Goal: Find contact information

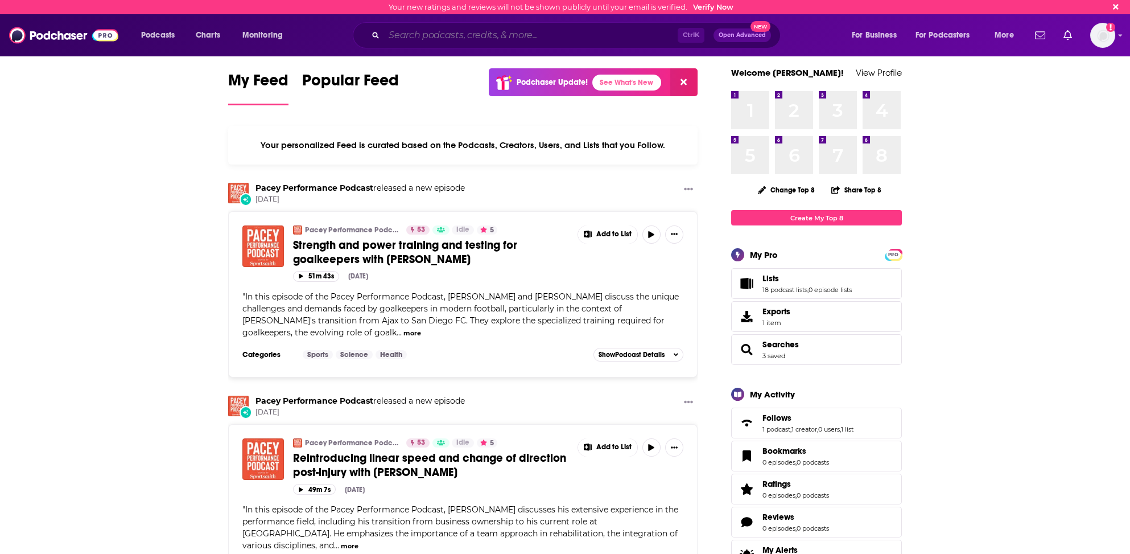
click at [438, 39] on input "Search podcasts, credits, & more..." at bounding box center [531, 35] width 294 height 18
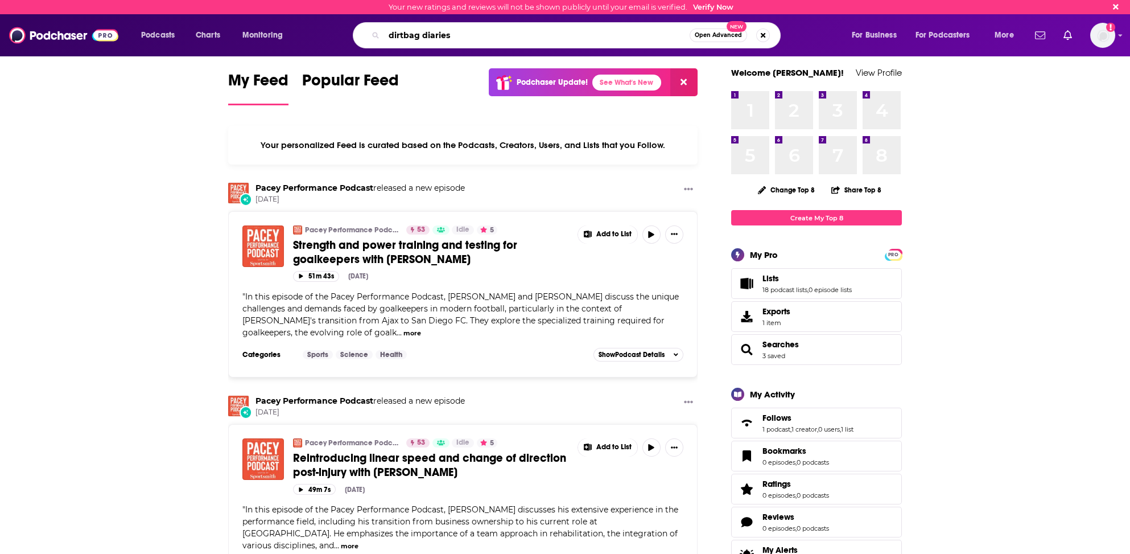
type input "dirtbag diaries"
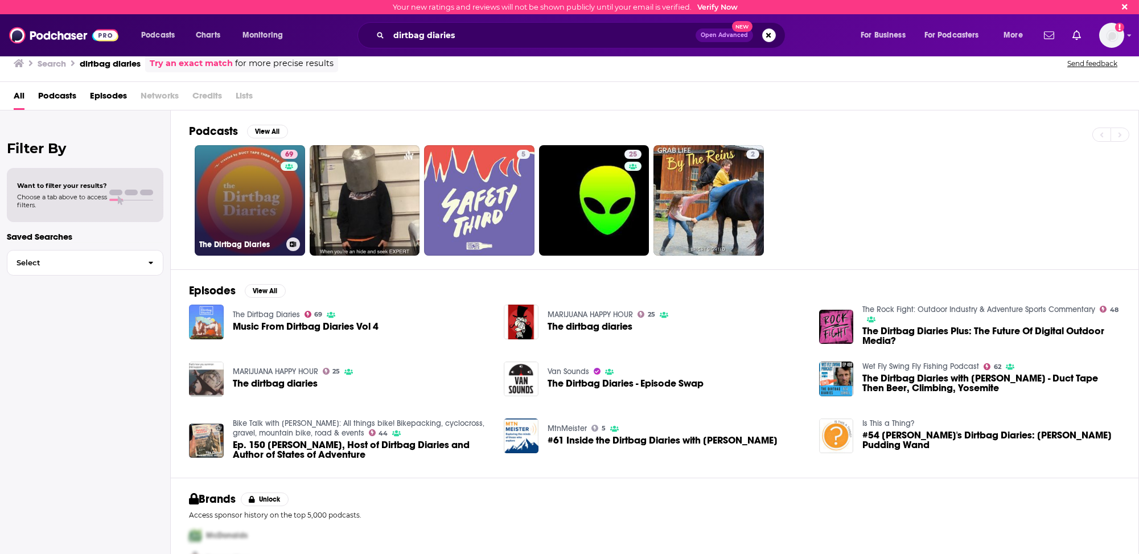
click at [229, 191] on link "69 The Dirtbag Diaries" at bounding box center [250, 200] width 110 height 110
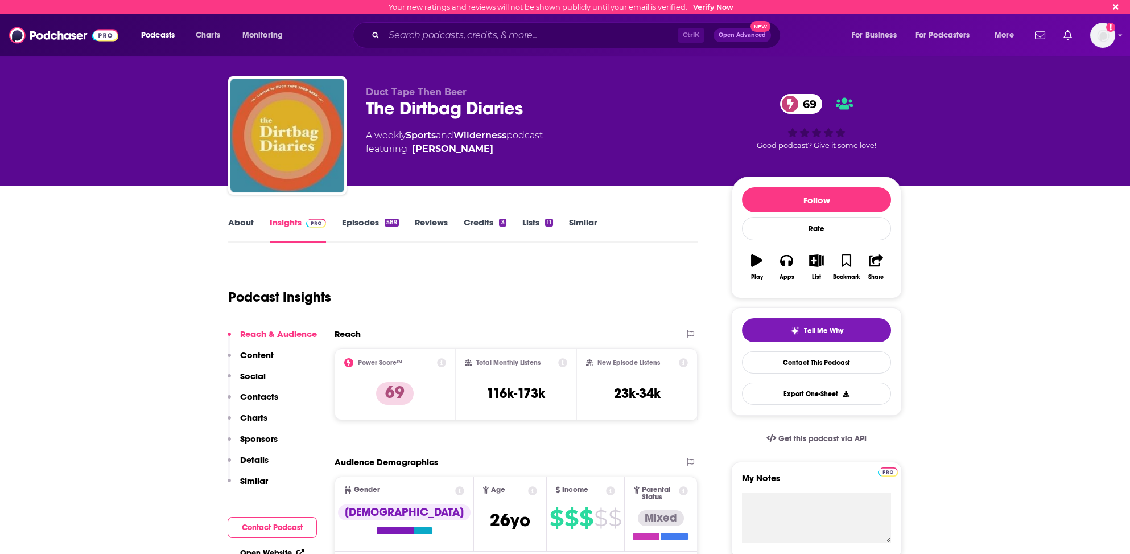
click at [238, 222] on link "About" at bounding box center [241, 230] width 26 height 26
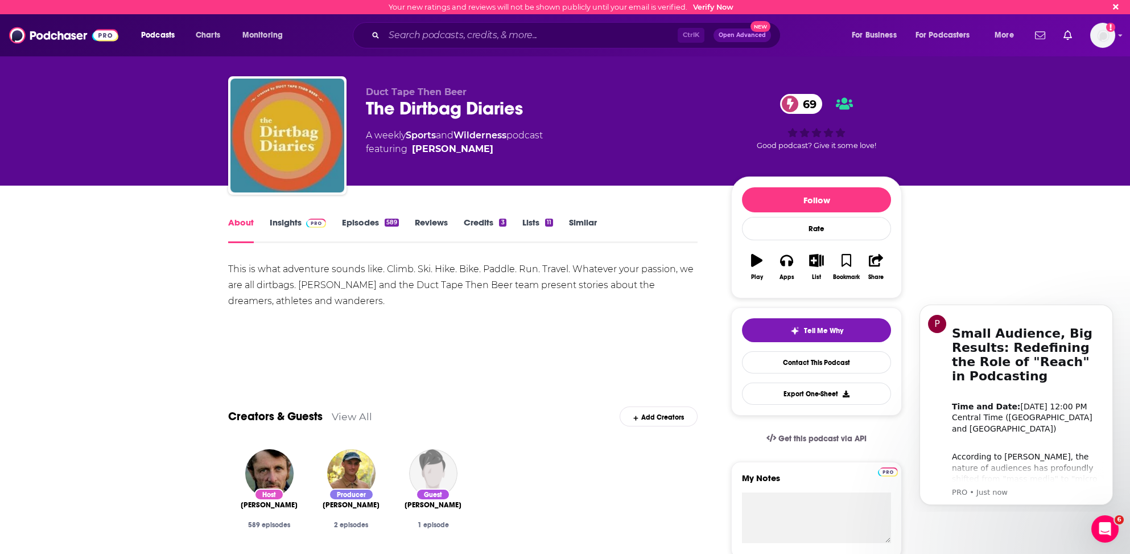
click at [286, 221] on link "Insights" at bounding box center [298, 230] width 56 height 26
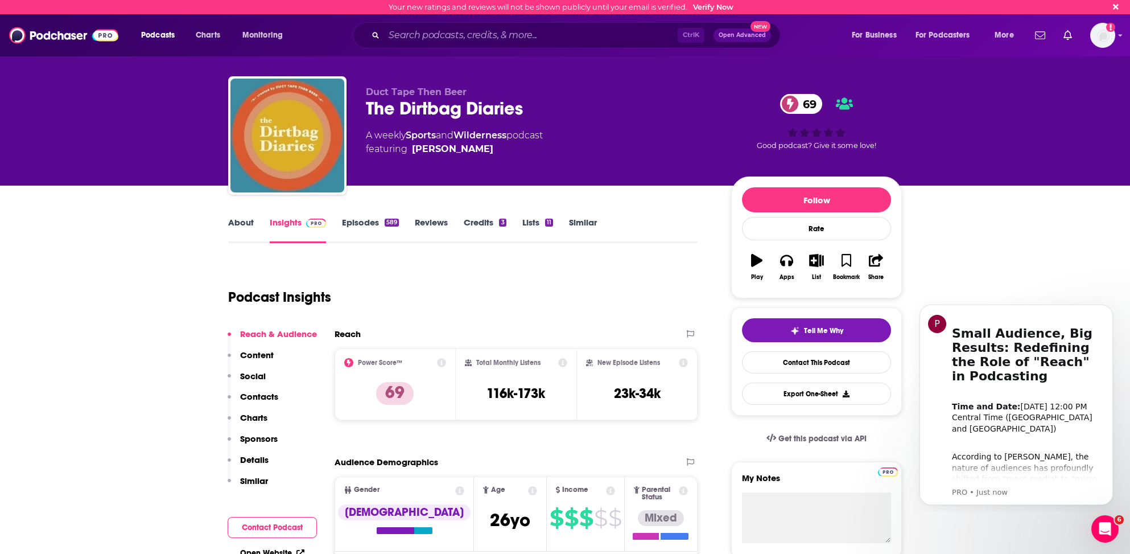
click at [257, 395] on p "Contacts" at bounding box center [259, 396] width 38 height 11
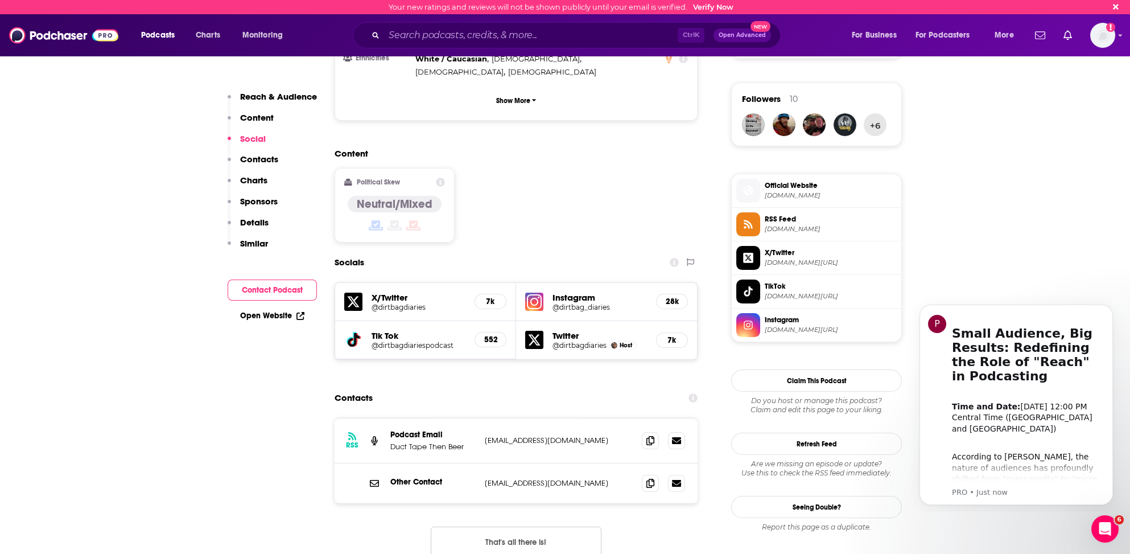
scroll to position [778, 0]
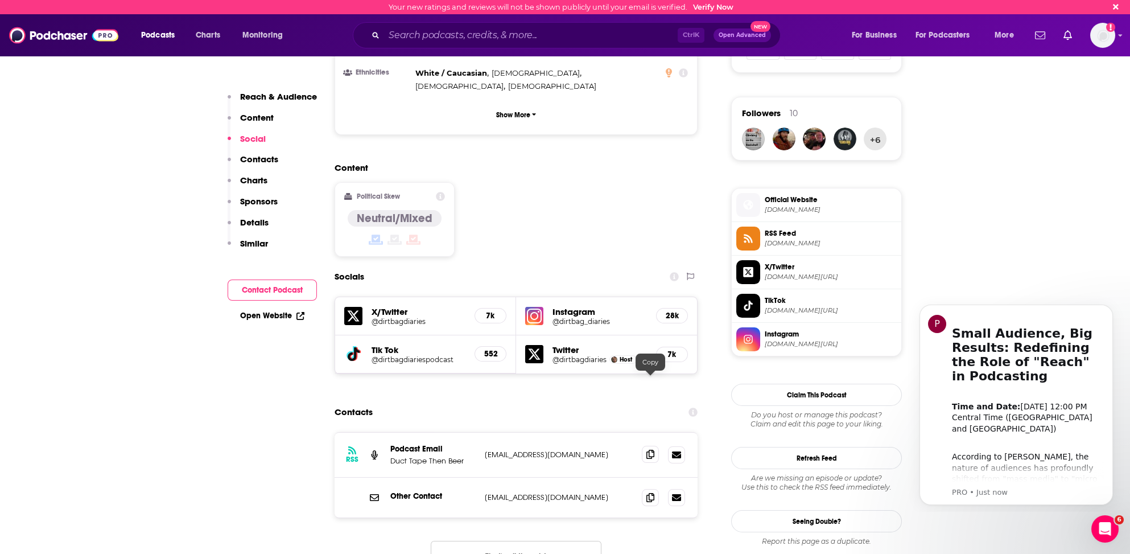
click at [649, 449] on icon at bounding box center [650, 453] width 8 height 9
click at [418, 37] on input "Search podcasts, credits, & more..." at bounding box center [531, 35] width 294 height 18
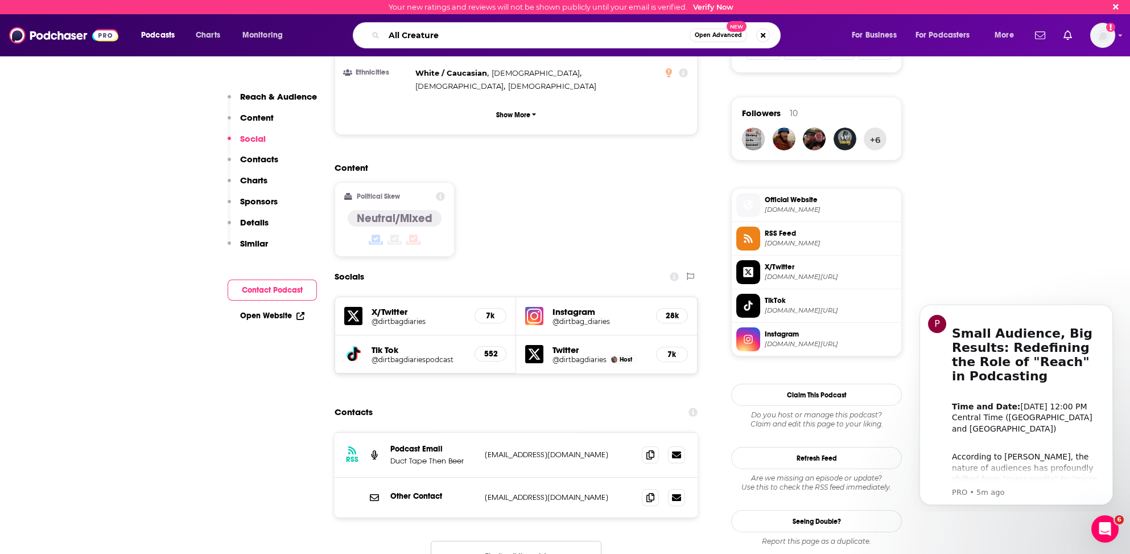
type input "All Creatures"
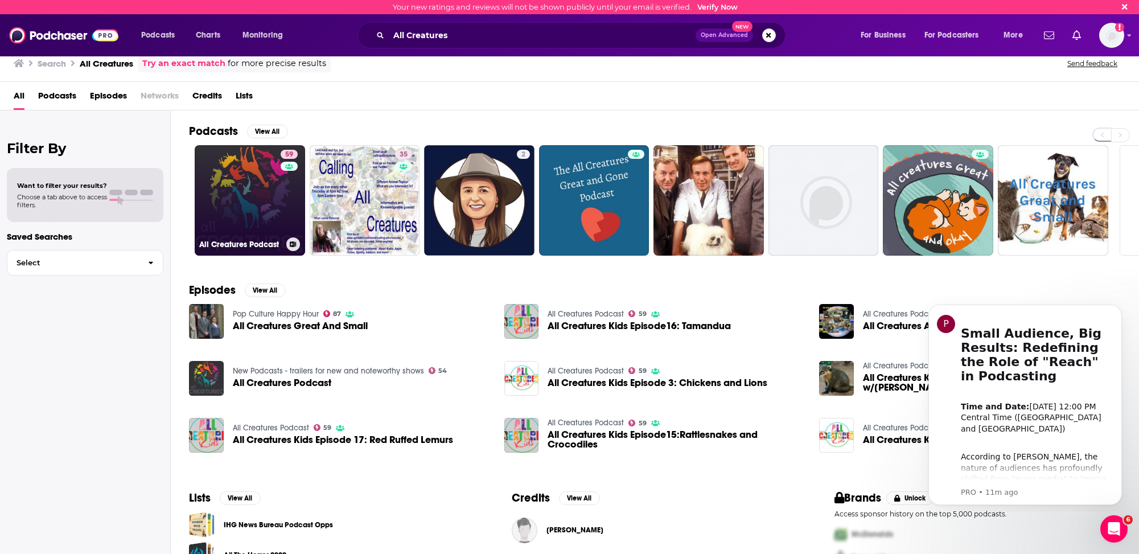
click at [218, 218] on link "59 All Creatures Podcast" at bounding box center [250, 200] width 110 height 110
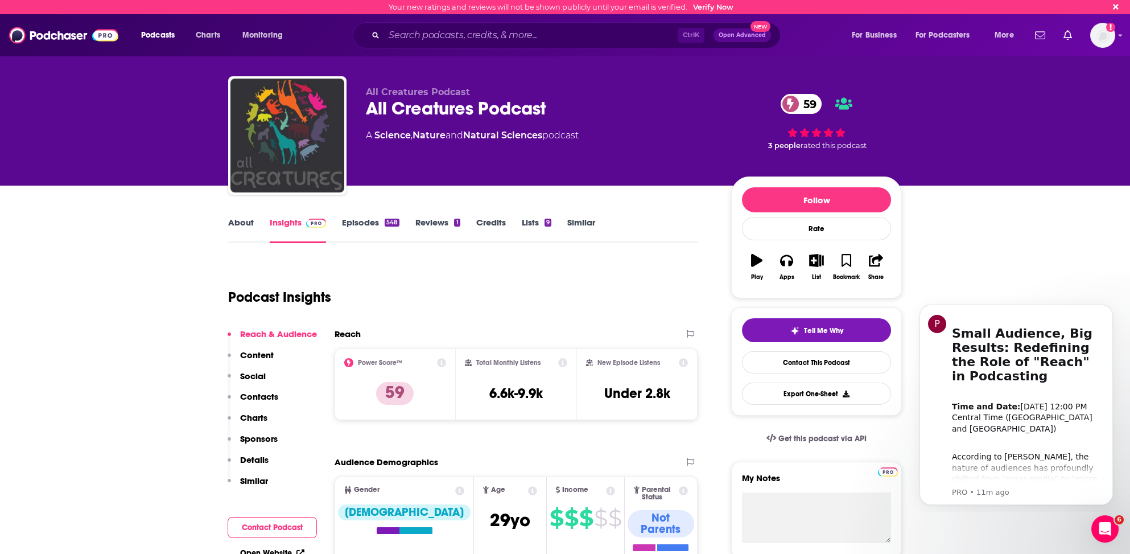
click at [265, 393] on p "Contacts" at bounding box center [259, 396] width 38 height 11
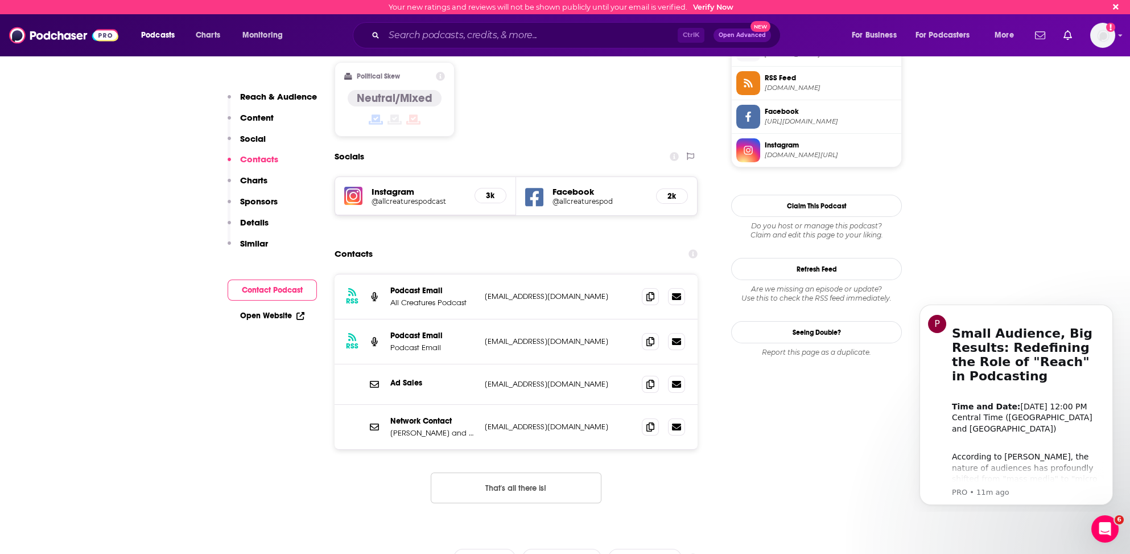
scroll to position [935, 0]
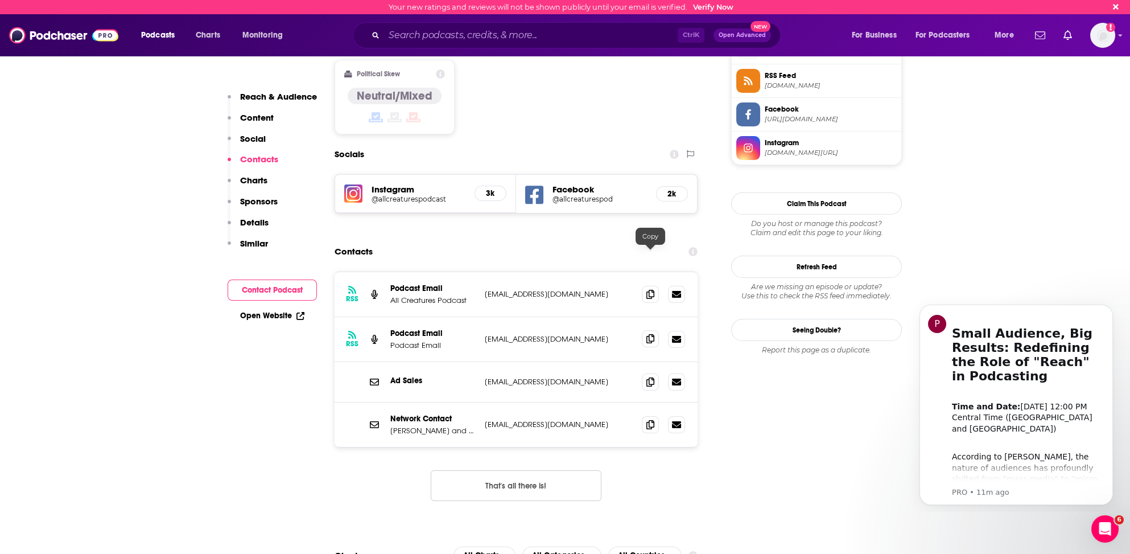
click at [650, 334] on icon at bounding box center [650, 338] width 8 height 9
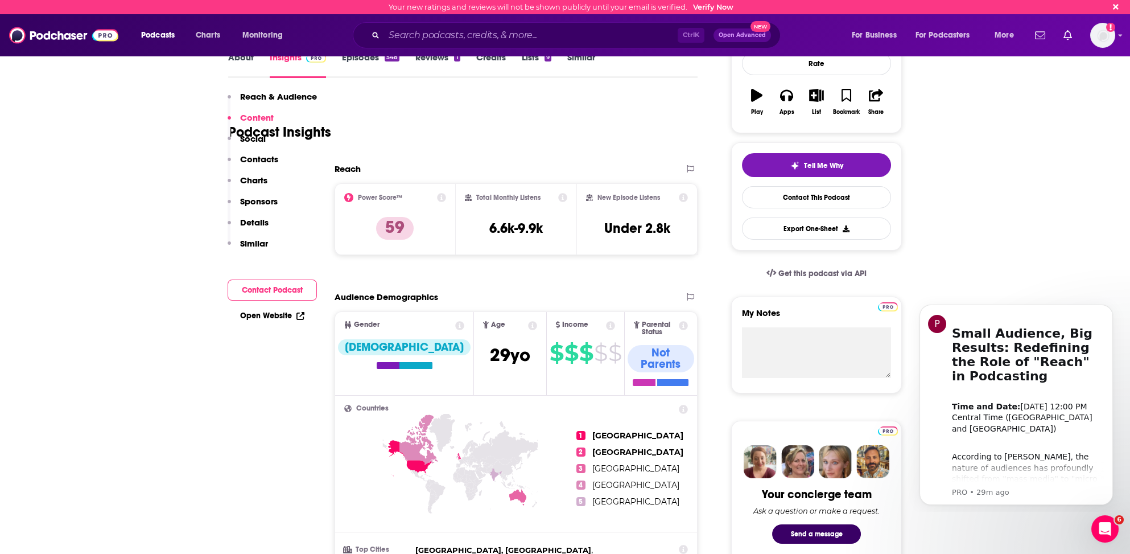
scroll to position [139, 0]
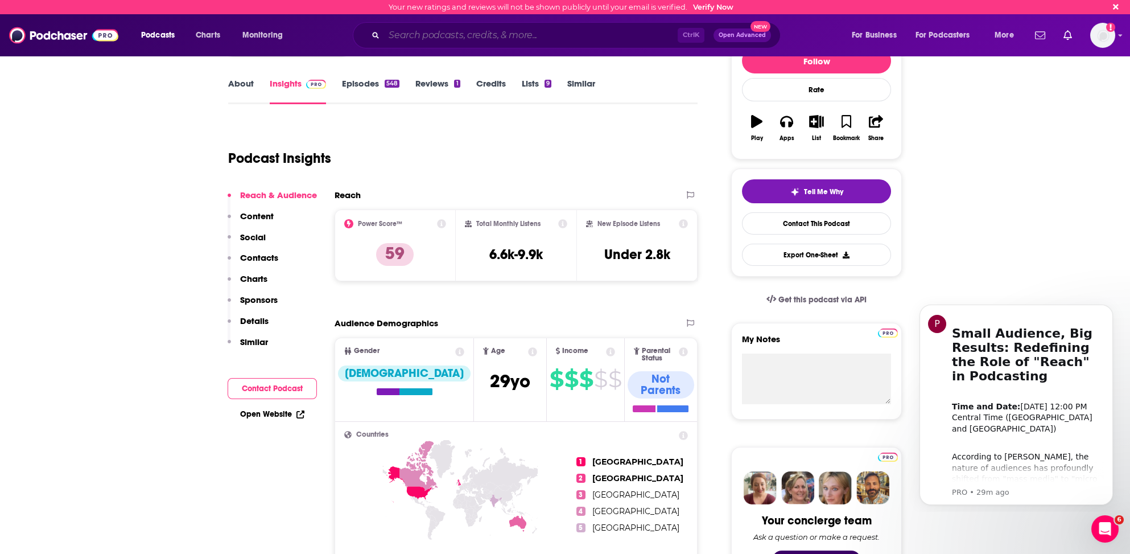
click at [403, 34] on input "Search podcasts, credits, & more..." at bounding box center [531, 35] width 294 height 18
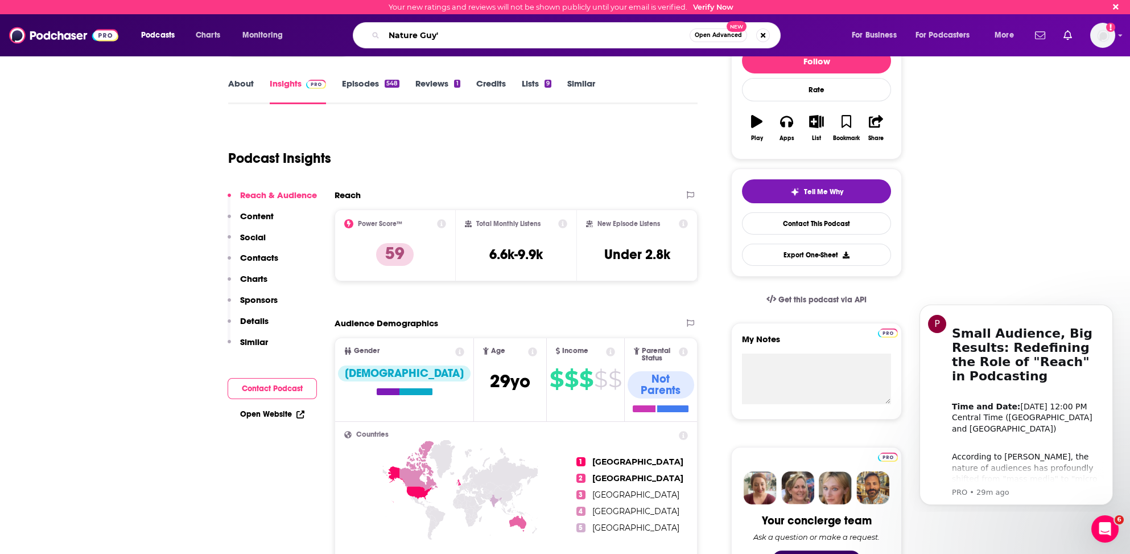
type input "Nature Guy's"
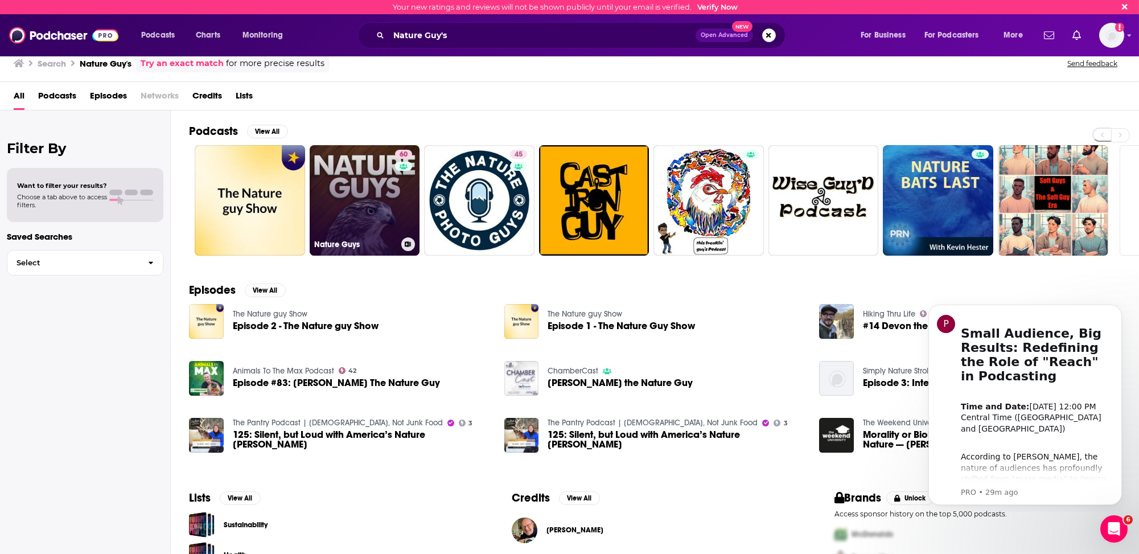
click at [331, 217] on link "60 Nature Guys" at bounding box center [365, 200] width 110 height 110
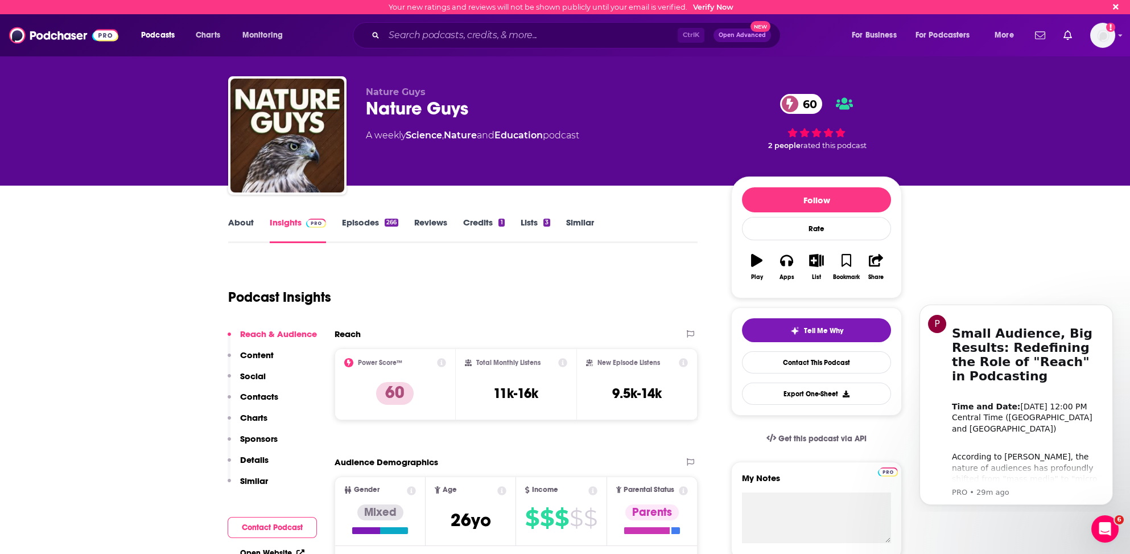
click at [254, 394] on p "Contacts" at bounding box center [259, 396] width 38 height 11
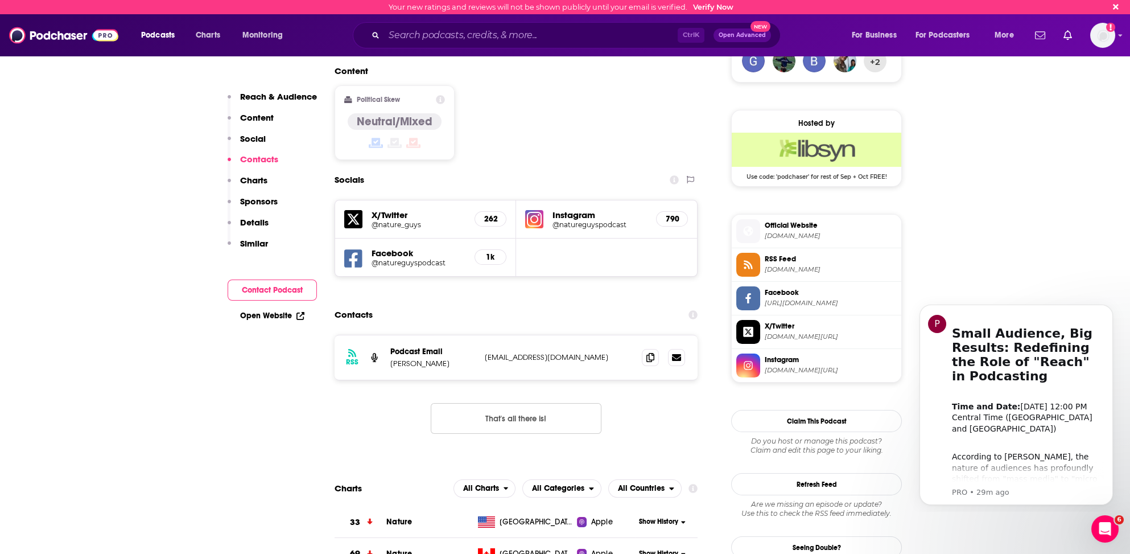
scroll to position [834, 0]
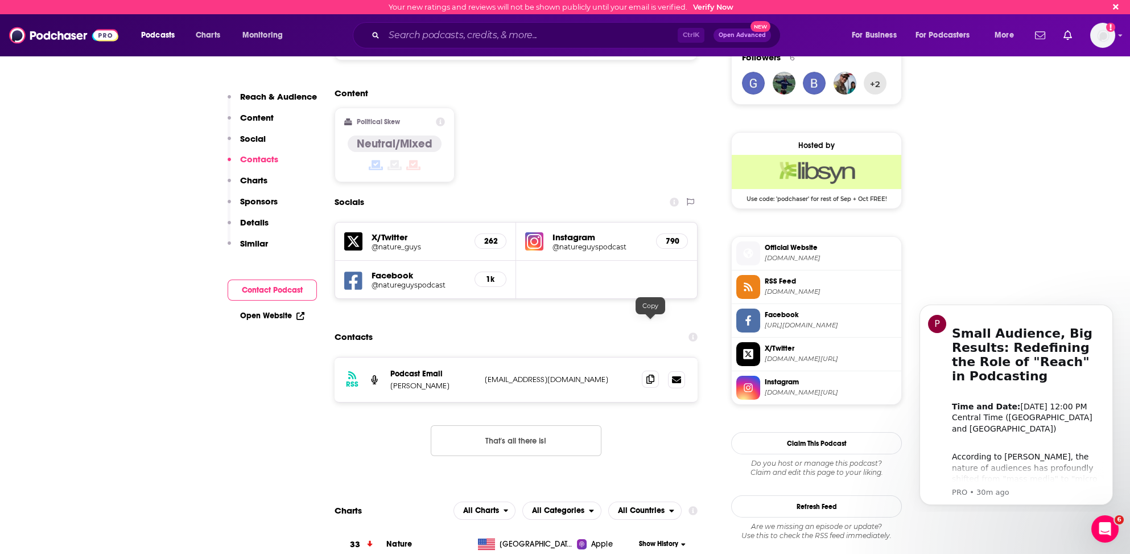
click at [648, 374] on icon at bounding box center [650, 378] width 8 height 9
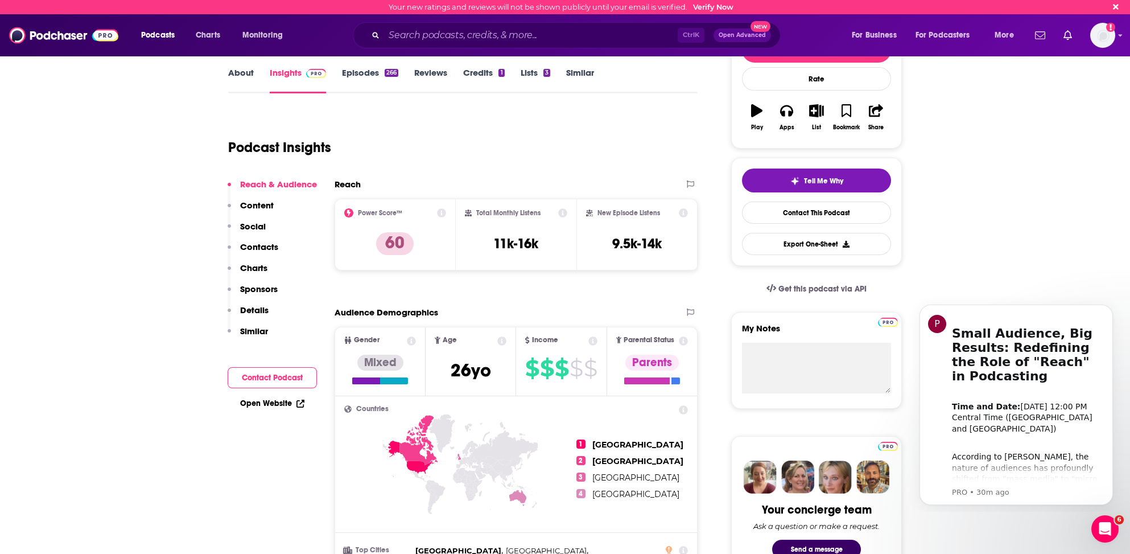
scroll to position [0, 0]
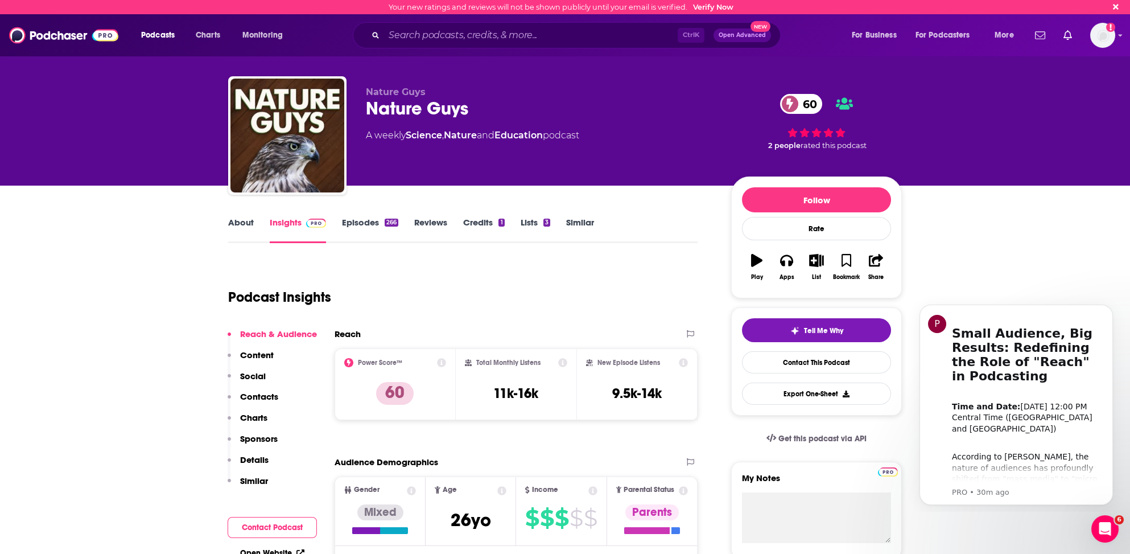
click at [245, 220] on link "About" at bounding box center [241, 230] width 26 height 26
